Goal: Task Accomplishment & Management: Complete application form

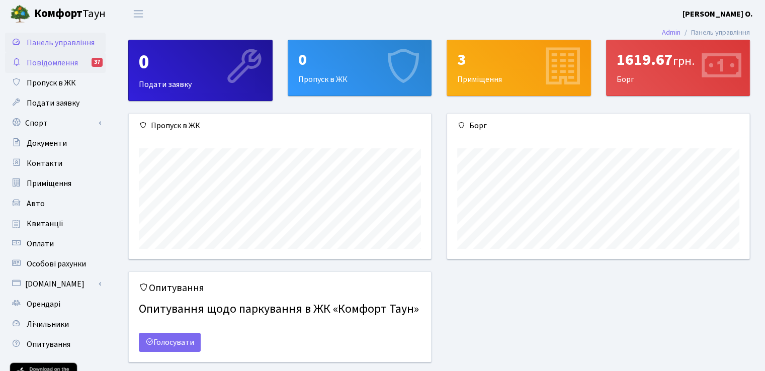
scroll to position [145, 302]
click at [54, 86] on span "Пропуск в ЖК" at bounding box center [51, 82] width 49 height 11
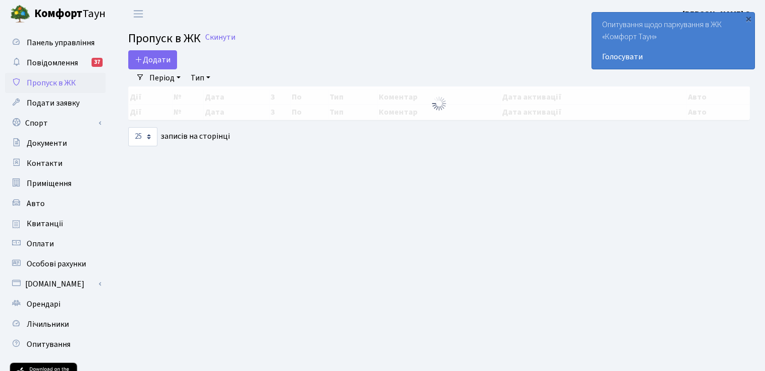
select select "25"
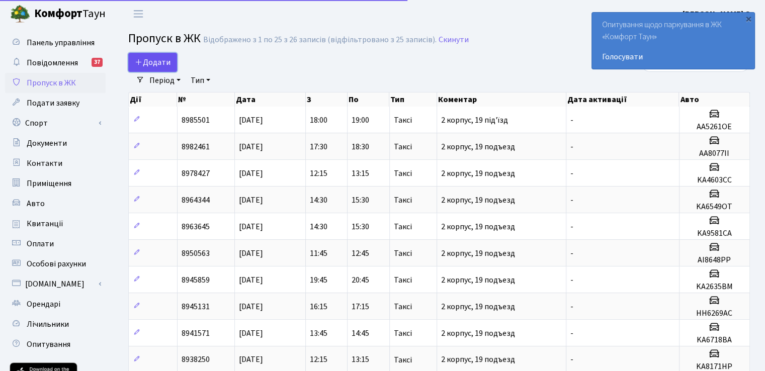
click at [143, 59] on span "Додати" at bounding box center [153, 62] width 36 height 11
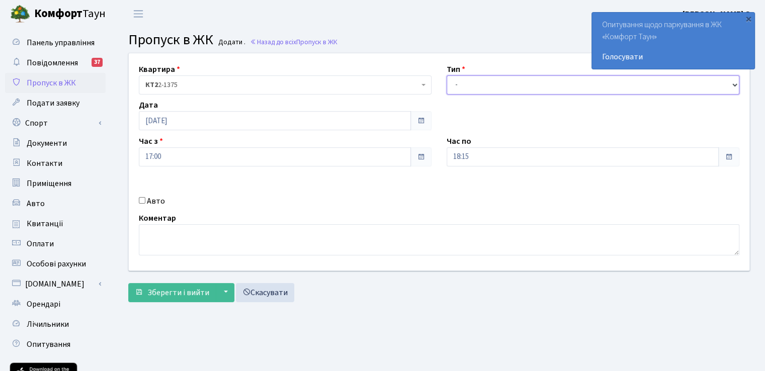
click at [481, 89] on select "- Доставка Таксі Гості Сервіс" at bounding box center [593, 84] width 293 height 19
select select "2"
click at [447, 75] on select "- Доставка Таксі Гості Сервіс" at bounding box center [593, 84] width 293 height 19
click at [141, 194] on div "Квартира <b>КТ2</b>&nbsp;&nbsp;&nbsp;2-1375 <b>КТ2</b>&nbsp;&nbsp;&nbsp;119-8 <…" at bounding box center [439, 161] width 636 height 217
click at [144, 198] on input "Авто" at bounding box center [142, 200] width 7 height 7
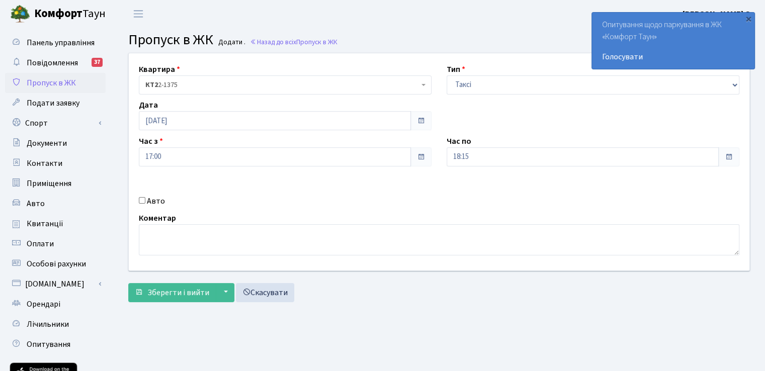
checkbox input "true"
click at [479, 205] on div "Держ. номер" at bounding box center [593, 189] width 308 height 36
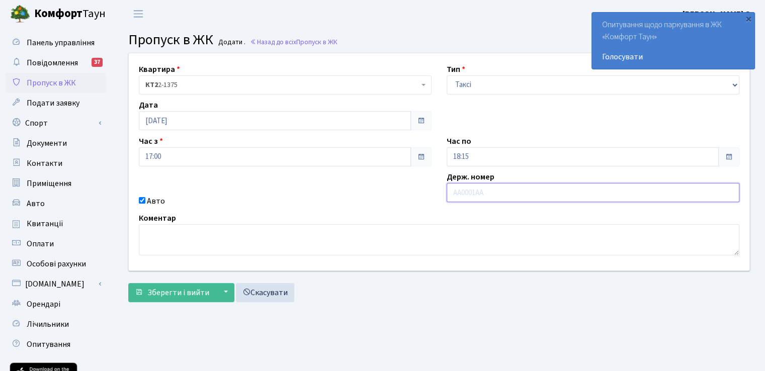
click at [473, 194] on input "text" at bounding box center [593, 192] width 293 height 19
type input "АІ5322УА"
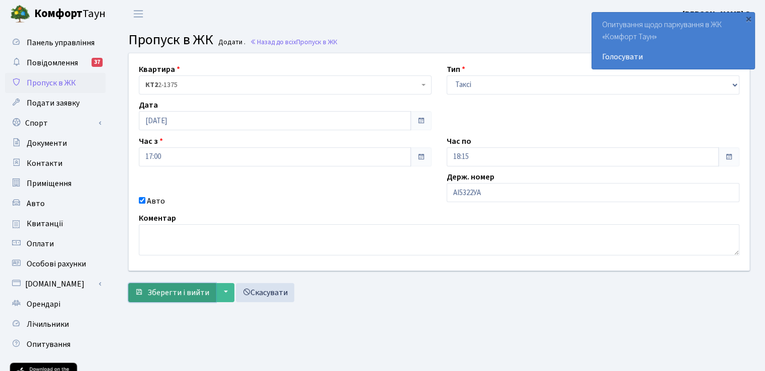
click at [162, 292] on span "Зберегти і вийти" at bounding box center [178, 292] width 62 height 11
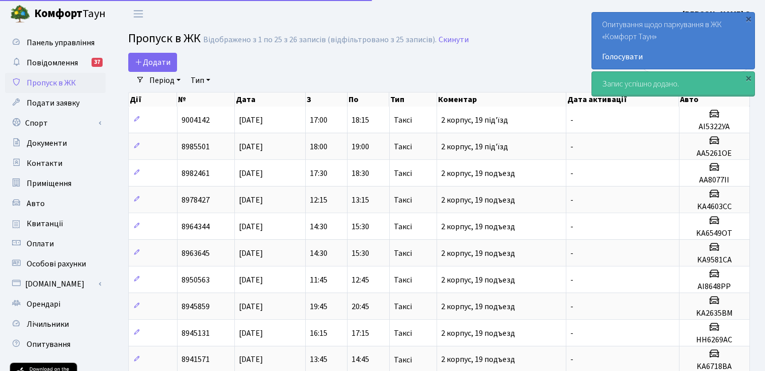
select select "25"
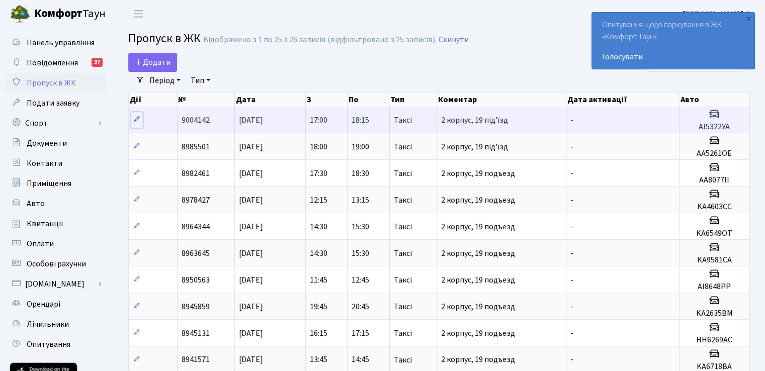
click at [135, 122] on icon at bounding box center [136, 119] width 7 height 7
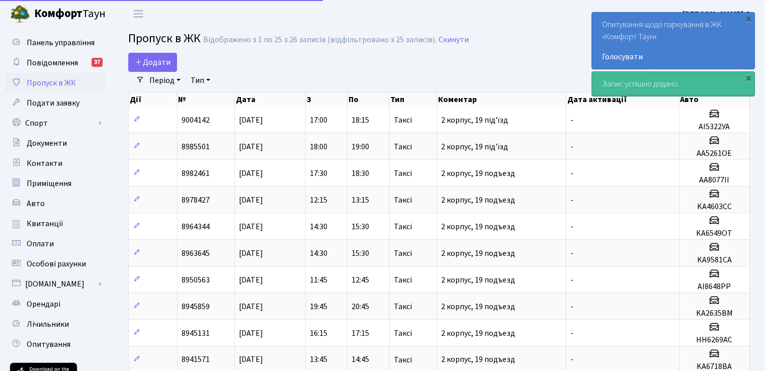
select select "25"
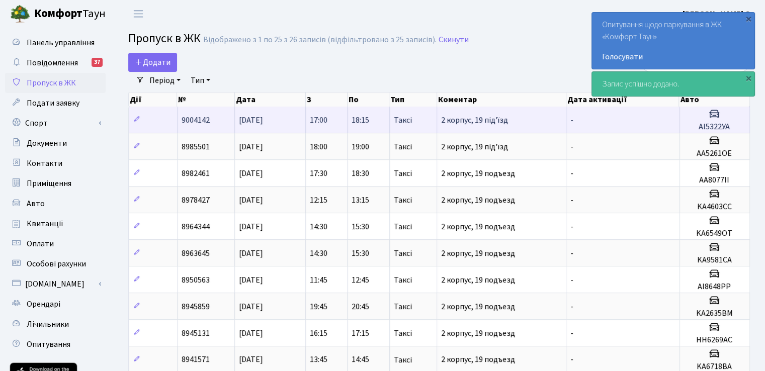
click at [708, 125] on h5 "АІ5322УА" at bounding box center [715, 127] width 62 height 10
copy h5 "АІ5322УА"
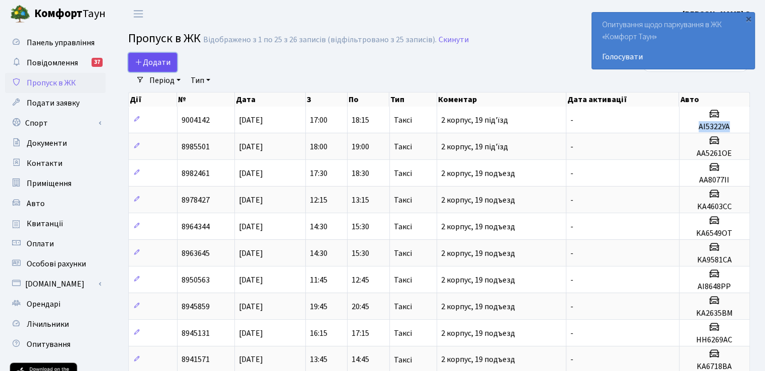
click at [154, 58] on span "Додати" at bounding box center [153, 62] width 36 height 11
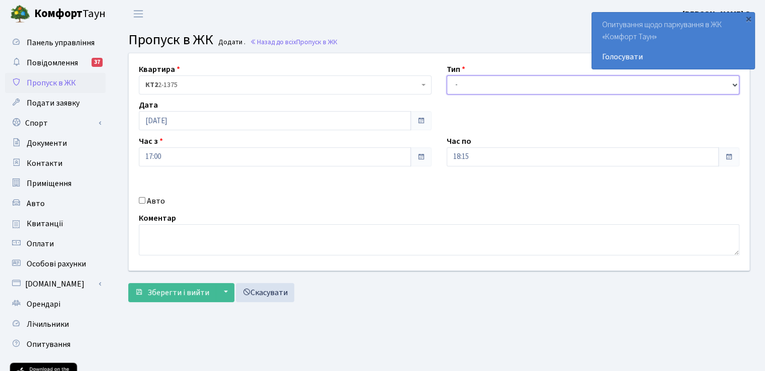
click at [458, 90] on select "- Доставка Таксі Гості Сервіс" at bounding box center [593, 84] width 293 height 19
select select "2"
click at [447, 75] on select "- Доставка Таксі Гості Сервіс" at bounding box center [593, 84] width 293 height 19
click at [142, 194] on div "Квартира <b>КТ2</b>&nbsp;&nbsp;&nbsp;2-1375 <b>КТ2</b>&nbsp;&nbsp;&nbsp;119-8 <…" at bounding box center [439, 161] width 636 height 217
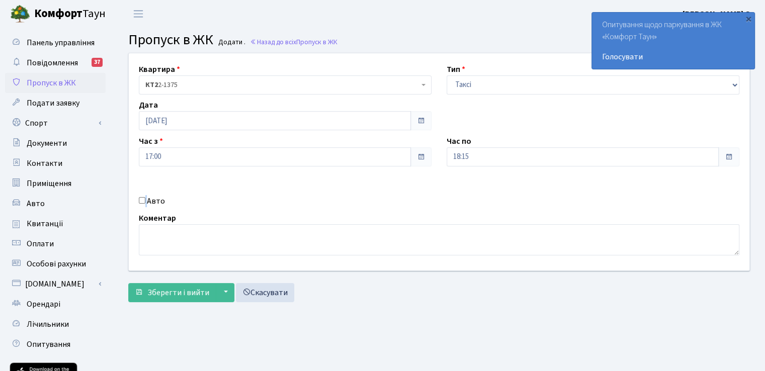
click at [141, 199] on input "Авто" at bounding box center [142, 200] width 7 height 7
checkbox input "true"
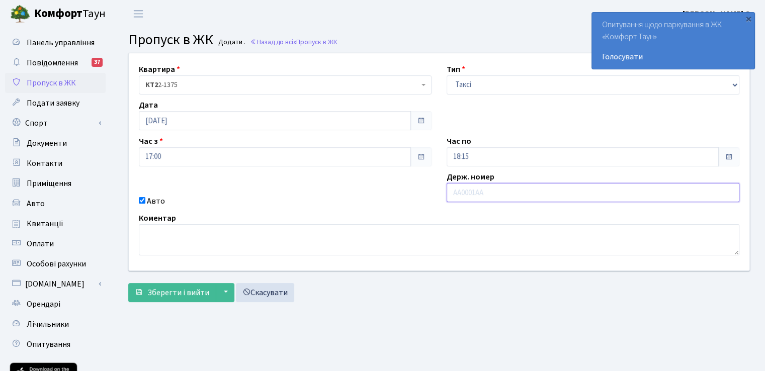
click at [479, 183] on input "text" at bounding box center [593, 192] width 293 height 19
paste input "АІ5322УА"
click at [478, 191] on input "АІ5322УА" at bounding box center [593, 192] width 293 height 19
type input "АІ5322YА"
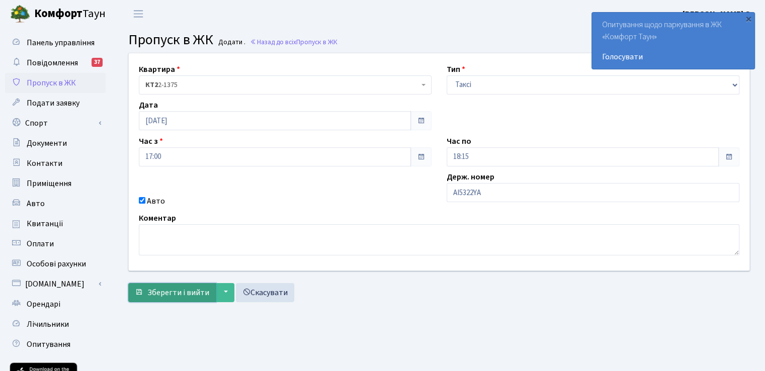
click at [176, 294] on span "Зберегти і вийти" at bounding box center [178, 292] width 62 height 11
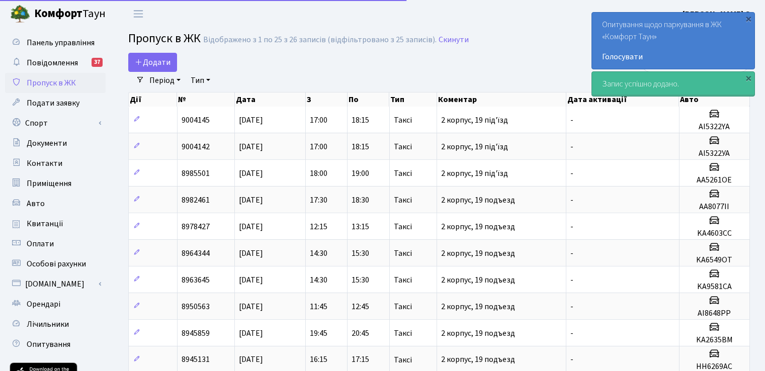
select select "25"
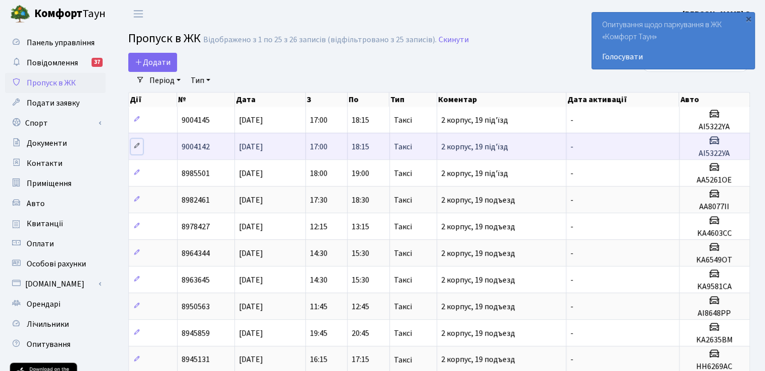
click at [140, 145] on icon at bounding box center [136, 145] width 7 height 7
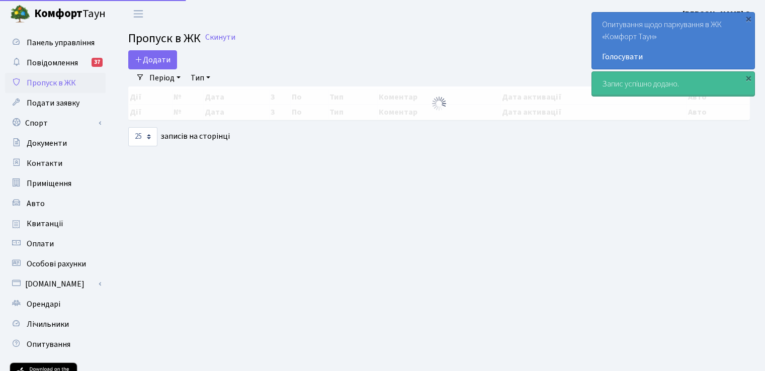
select select "25"
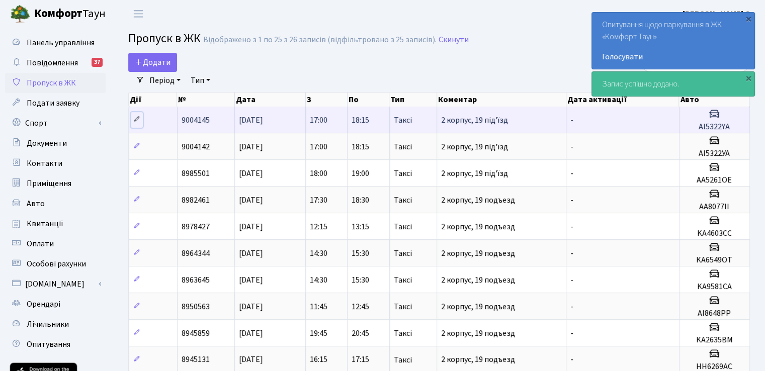
click at [135, 119] on icon at bounding box center [136, 119] width 7 height 7
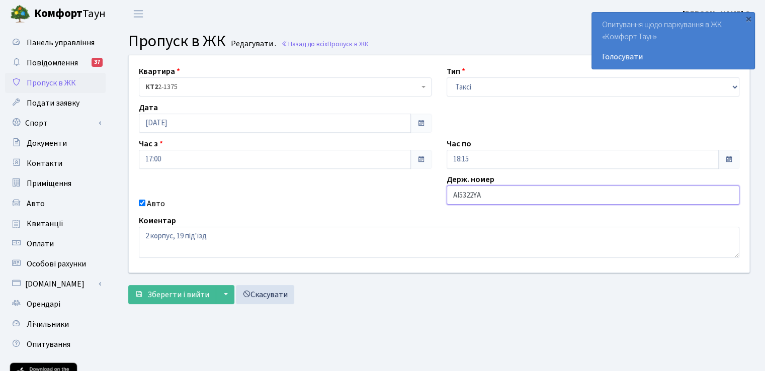
click at [460, 196] on input "АІ5322YА" at bounding box center [593, 195] width 293 height 19
paste input "AI5322YA"
type input "AI5322YA"
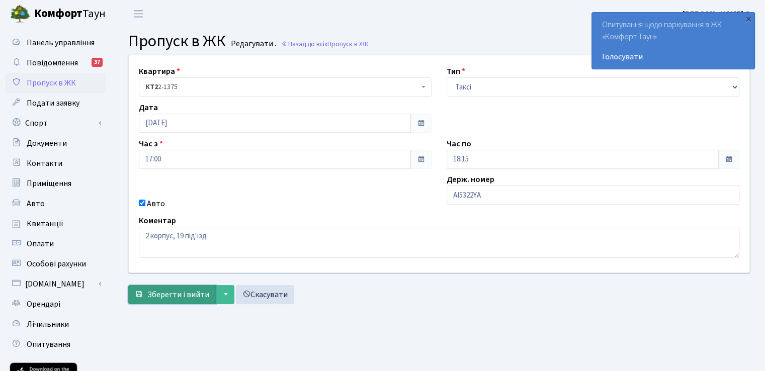
click at [164, 293] on span "Зберегти і вийти" at bounding box center [178, 294] width 62 height 11
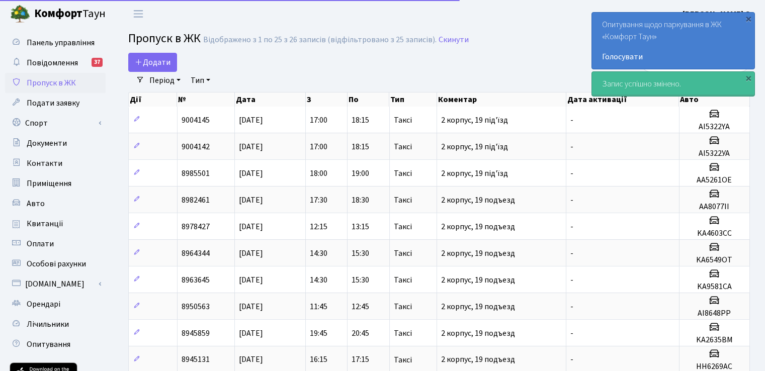
select select "25"
